Goal: Task Accomplishment & Management: Use online tool/utility

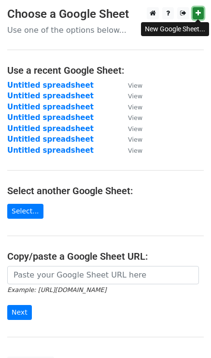
click at [197, 10] on icon at bounding box center [197, 13] width 5 height 7
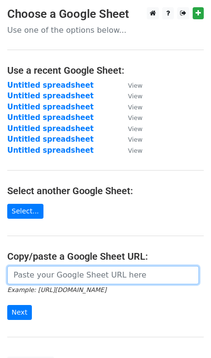
click at [50, 278] on input "url" at bounding box center [102, 275] width 191 height 18
paste input "https://docs.google.com/spreadsheets/d/1pZG3SLb3N4zqRsf3zGG8fic2h1S49sfwcZW94v4…"
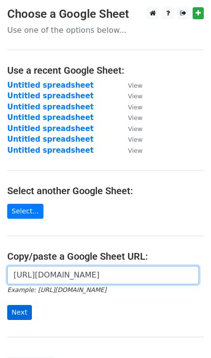
type input "https://docs.google.com/spreadsheets/d/1pZG3SLb3N4zqRsf3zGG8fic2h1S49sfwcZW94v4…"
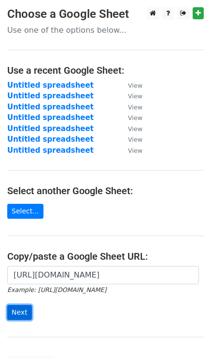
scroll to position [0, 0]
click at [23, 305] on input "Next" at bounding box center [19, 312] width 25 height 15
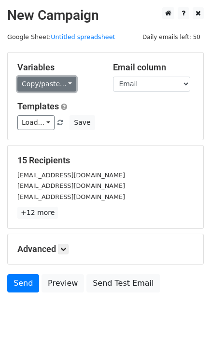
click at [44, 82] on link "Copy/paste..." at bounding box center [46, 84] width 59 height 15
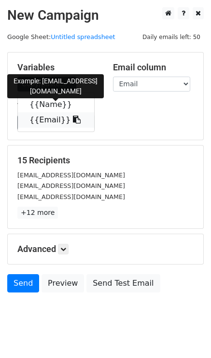
click at [49, 120] on link "{{Email}}" at bounding box center [56, 119] width 76 height 15
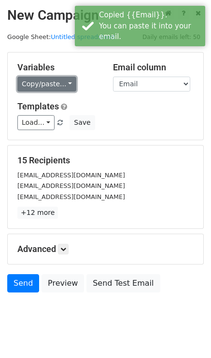
click at [50, 81] on link "Copy/paste..." at bounding box center [46, 84] width 59 height 15
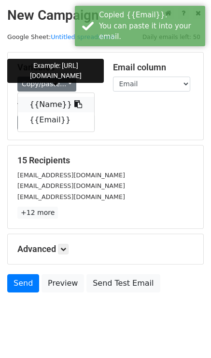
click at [47, 104] on link "{{Name}}" at bounding box center [56, 104] width 76 height 15
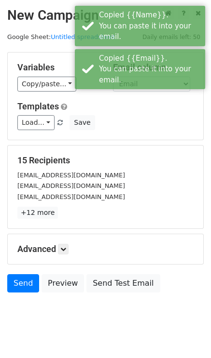
click at [137, 113] on div "Templates Load... No templates saved Save" at bounding box center [105, 115] width 190 height 29
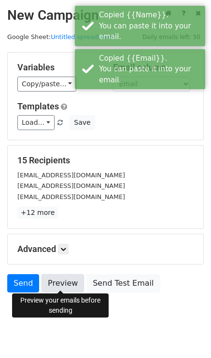
click at [67, 279] on link "Preview" at bounding box center [62, 283] width 42 height 18
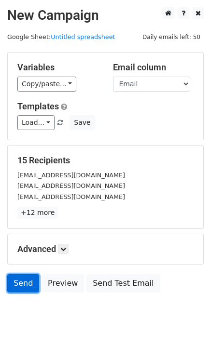
click at [19, 281] on link "Send" at bounding box center [23, 283] width 32 height 18
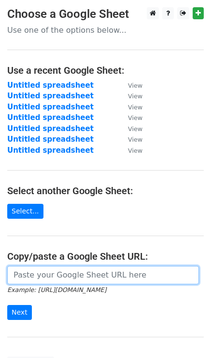
click at [42, 275] on input "url" at bounding box center [102, 275] width 191 height 18
paste input "[URL][DOMAIN_NAME]"
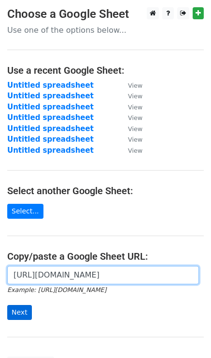
type input "[URL][DOMAIN_NAME]"
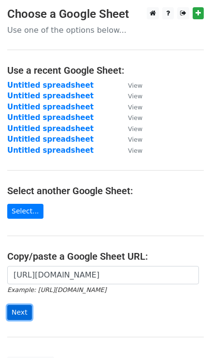
scroll to position [0, 0]
click at [19, 311] on input "Next" at bounding box center [19, 312] width 25 height 15
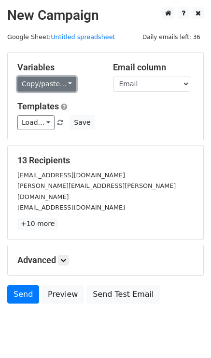
click at [47, 91] on link "Copy/paste..." at bounding box center [46, 84] width 59 height 15
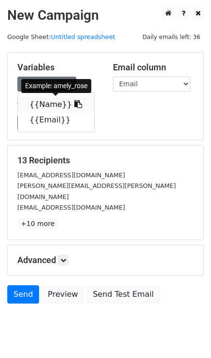
click at [50, 105] on link "{{Name}}" at bounding box center [56, 104] width 76 height 15
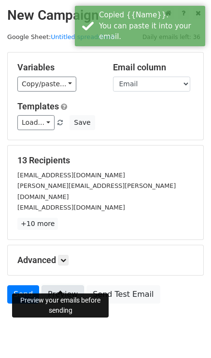
click at [64, 285] on link "Preview" at bounding box center [62, 294] width 42 height 18
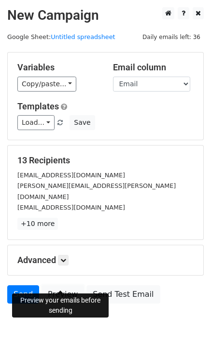
scroll to position [14, 0]
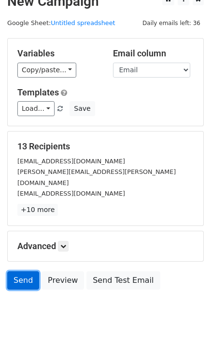
click at [29, 271] on link "Send" at bounding box center [23, 280] width 32 height 18
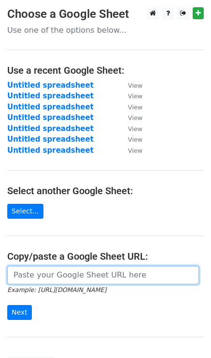
drag, startPoint x: 38, startPoint y: 276, endPoint x: 31, endPoint y: 270, distance: 9.3
click at [38, 276] on input "url" at bounding box center [102, 275] width 191 height 18
click at [53, 277] on input "url" at bounding box center [102, 275] width 191 height 18
paste input "https://docs.google.com/spreadsheets/d/1pZG3SLb3N4zqRsf3zGG8fic2h1S49sfwcZW94v4…"
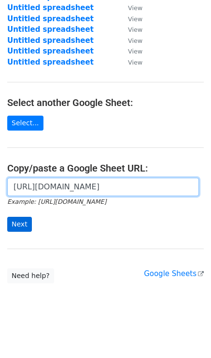
type input "https://docs.google.com/spreadsheets/d/1pZG3SLb3N4zqRsf3zGG8fic2h1S49sfwcZW94v4…"
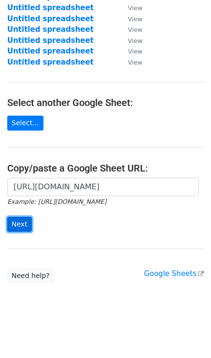
click at [27, 221] on input "Next" at bounding box center [19, 224] width 25 height 15
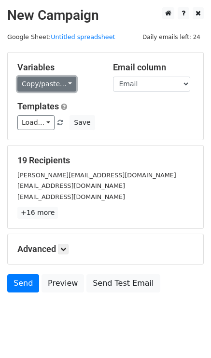
click at [55, 83] on link "Copy/paste..." at bounding box center [46, 84] width 59 height 15
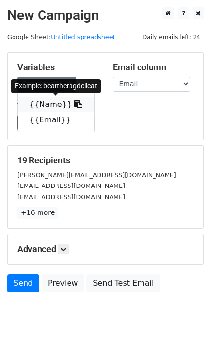
click at [55, 105] on link "{{Name}}" at bounding box center [56, 104] width 76 height 15
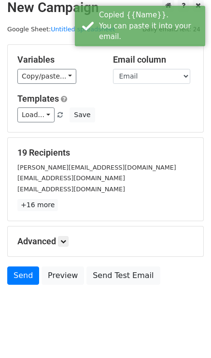
scroll to position [14, 0]
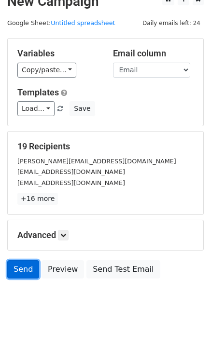
click at [20, 266] on link "Send" at bounding box center [23, 269] width 32 height 18
